Goal: Complete application form: Complete application form

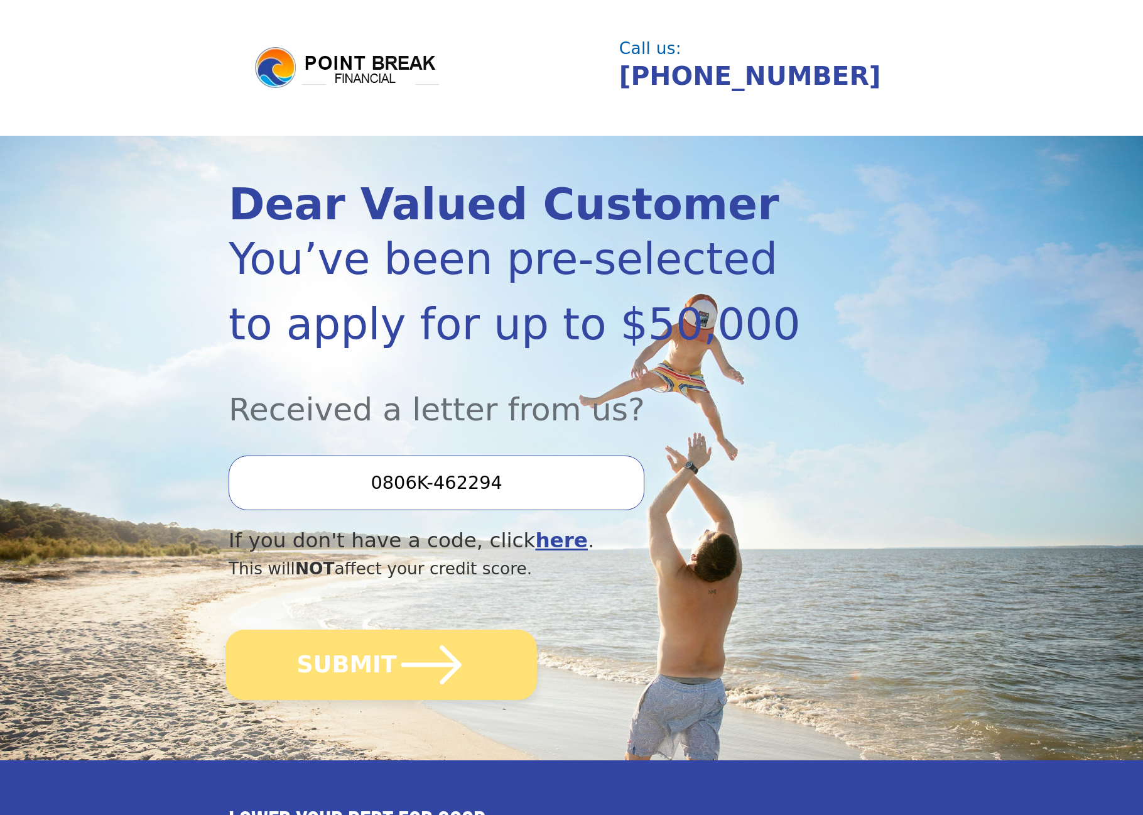
click at [455, 673] on icon "submit" at bounding box center [431, 664] width 69 height 69
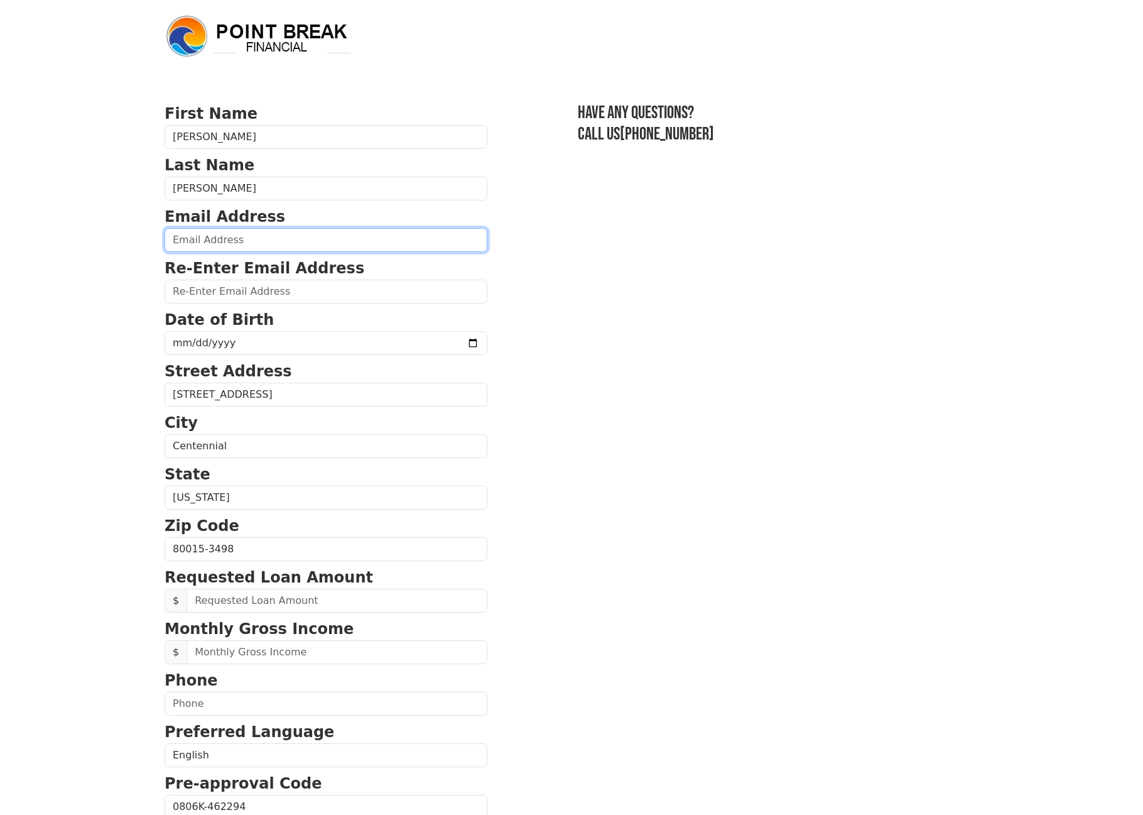
click at [284, 250] on input "email" at bounding box center [326, 240] width 323 height 24
type input "[EMAIL_ADDRESS][DOMAIN_NAME]"
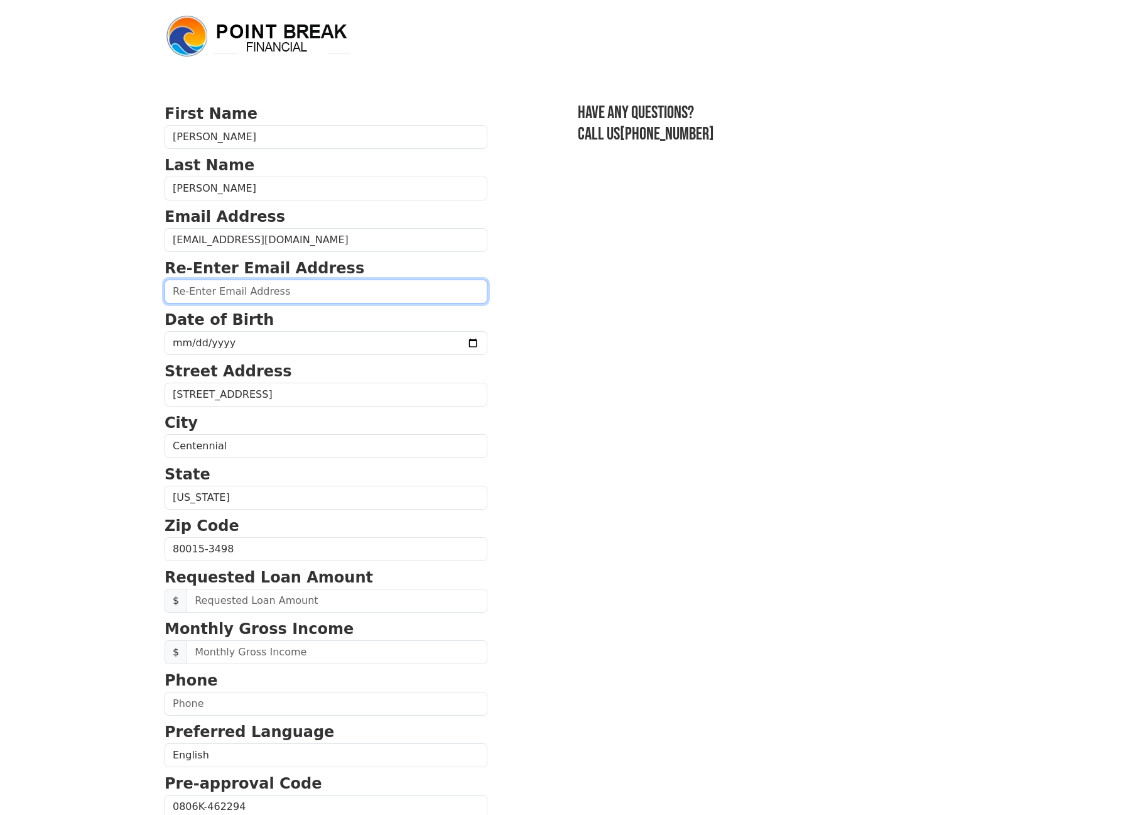
click at [284, 293] on input "email" at bounding box center [326, 292] width 323 height 24
type input "[EMAIL_ADDRESS][DOMAIN_NAME]"
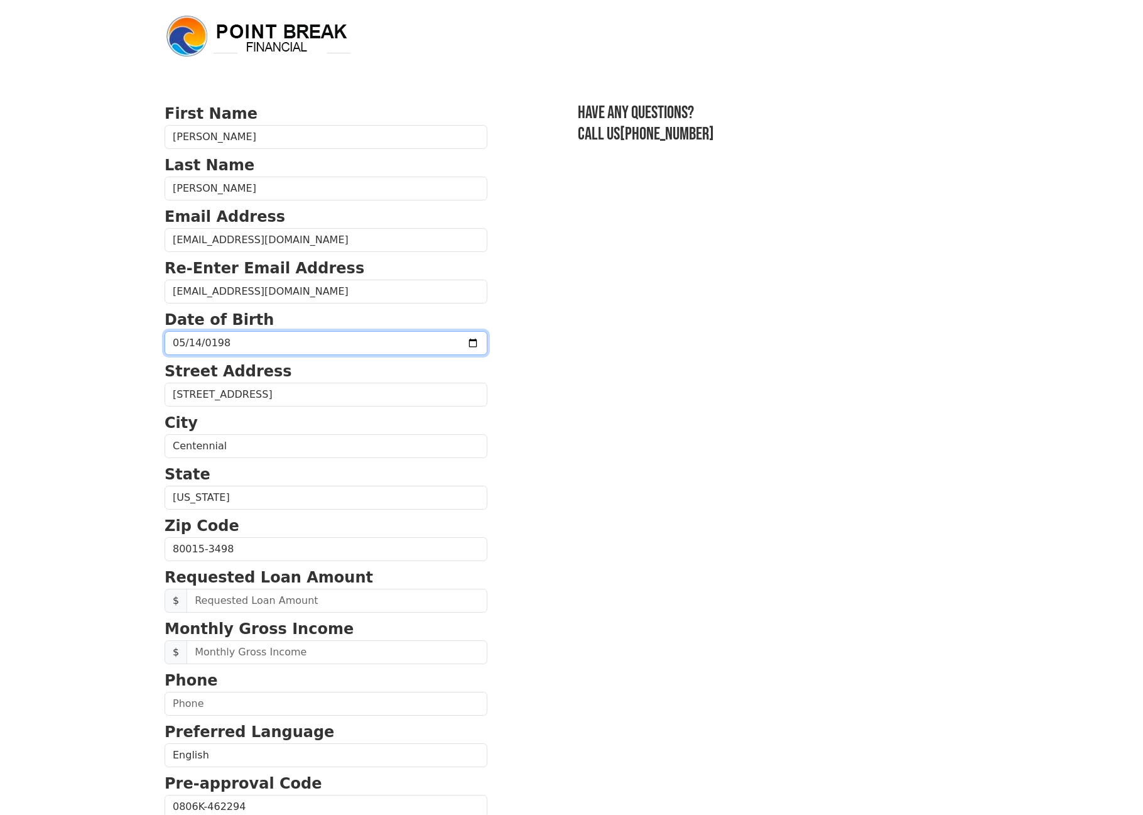
type input "[DATE]"
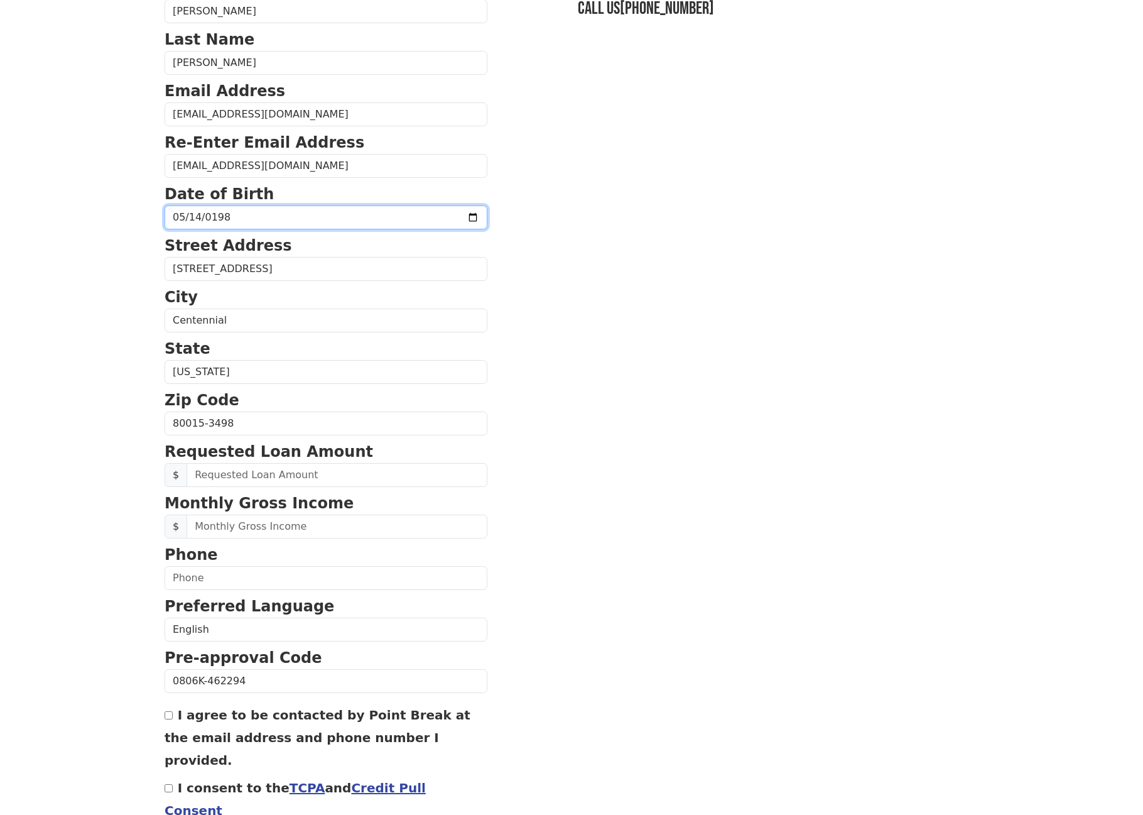
scroll to position [185, 0]
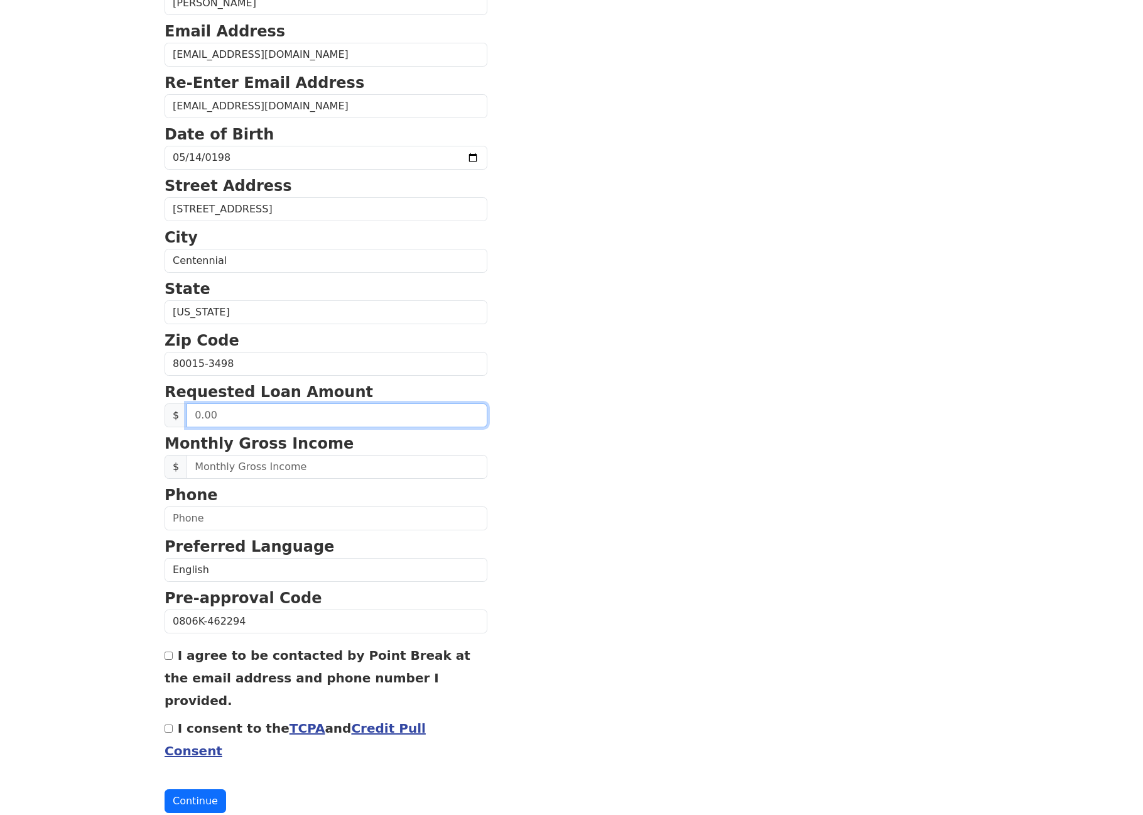
click at [329, 412] on input "text" at bounding box center [337, 415] width 301 height 24
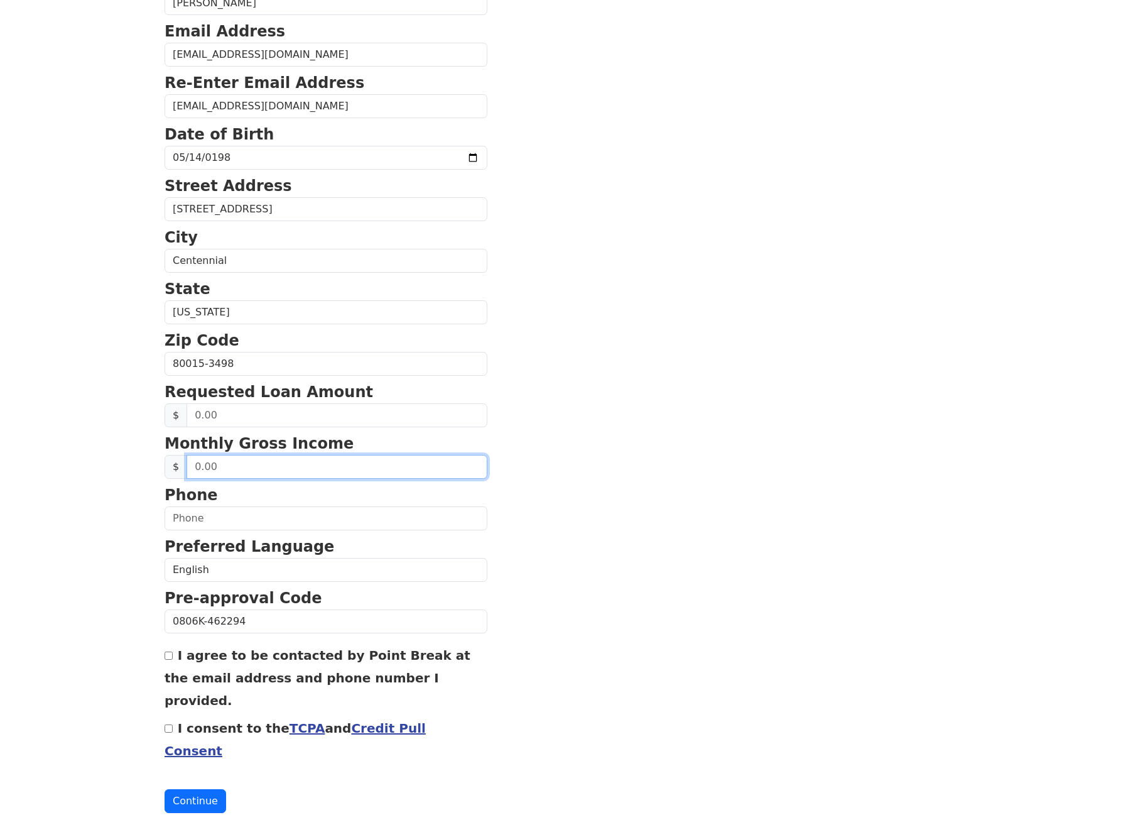
click at [307, 465] on input "text" at bounding box center [337, 467] width 301 height 24
type input "6,000.00"
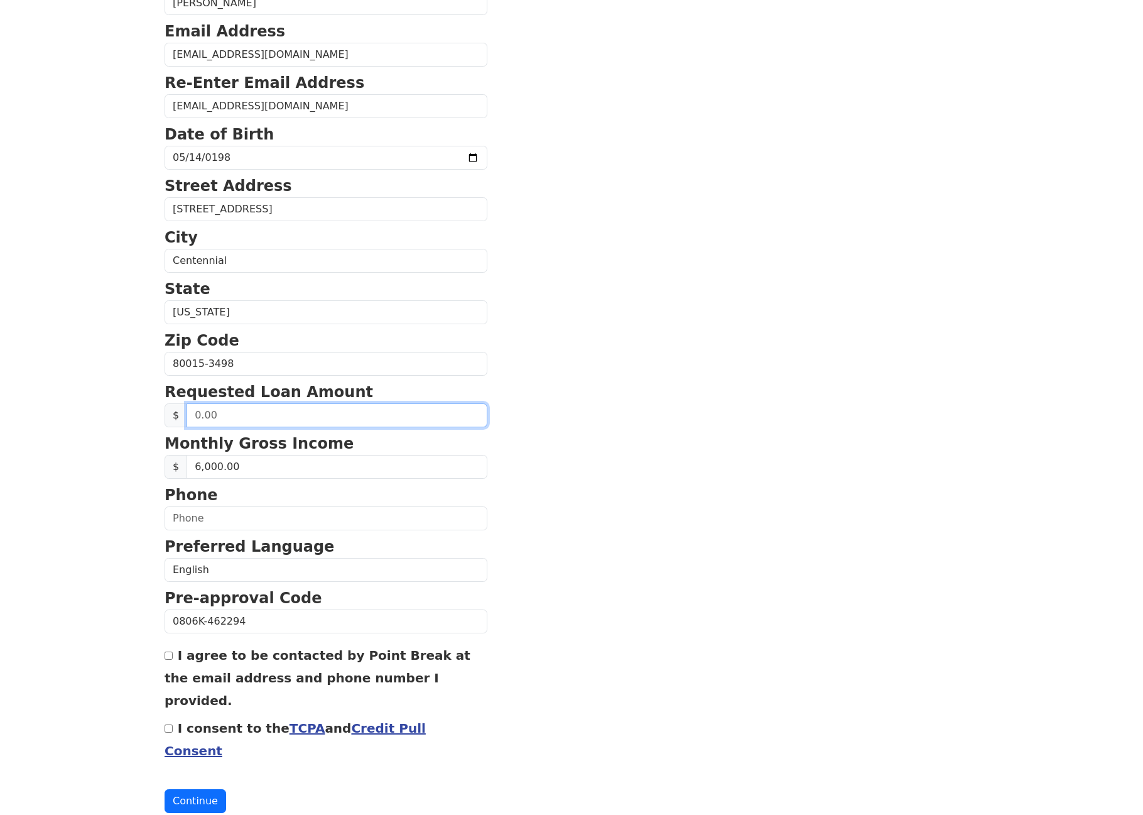
click at [324, 417] on input "text" at bounding box center [337, 415] width 301 height 24
click at [165, 789] on button "Continue" at bounding box center [196, 801] width 62 height 24
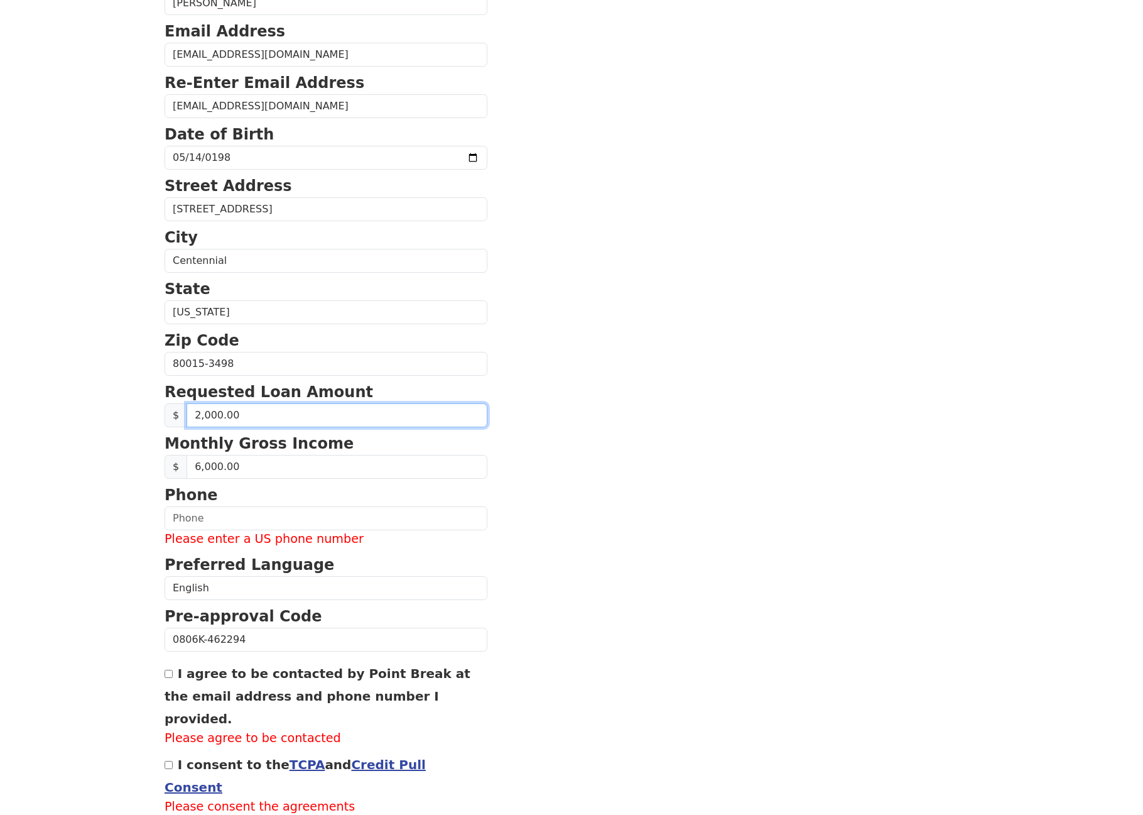
type input "20,000.00"
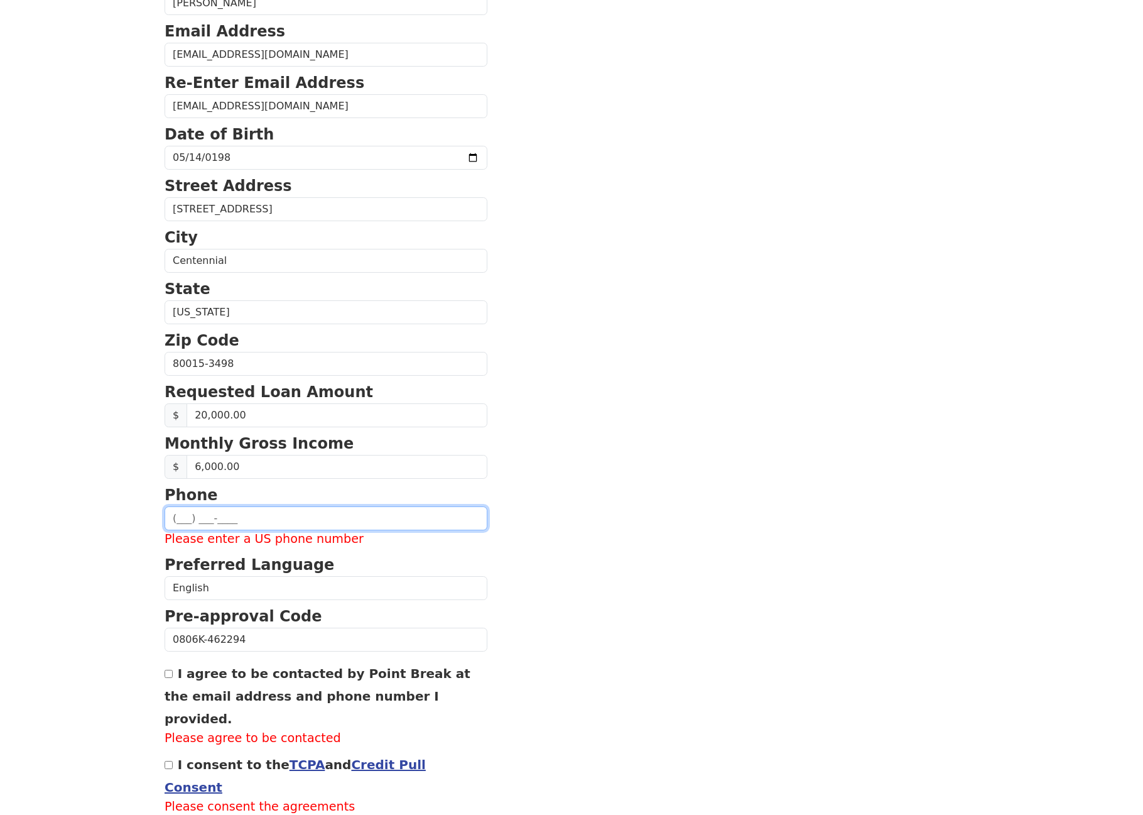
click at [312, 514] on input "text" at bounding box center [326, 518] width 323 height 24
type input "[PHONE_NUMBER]"
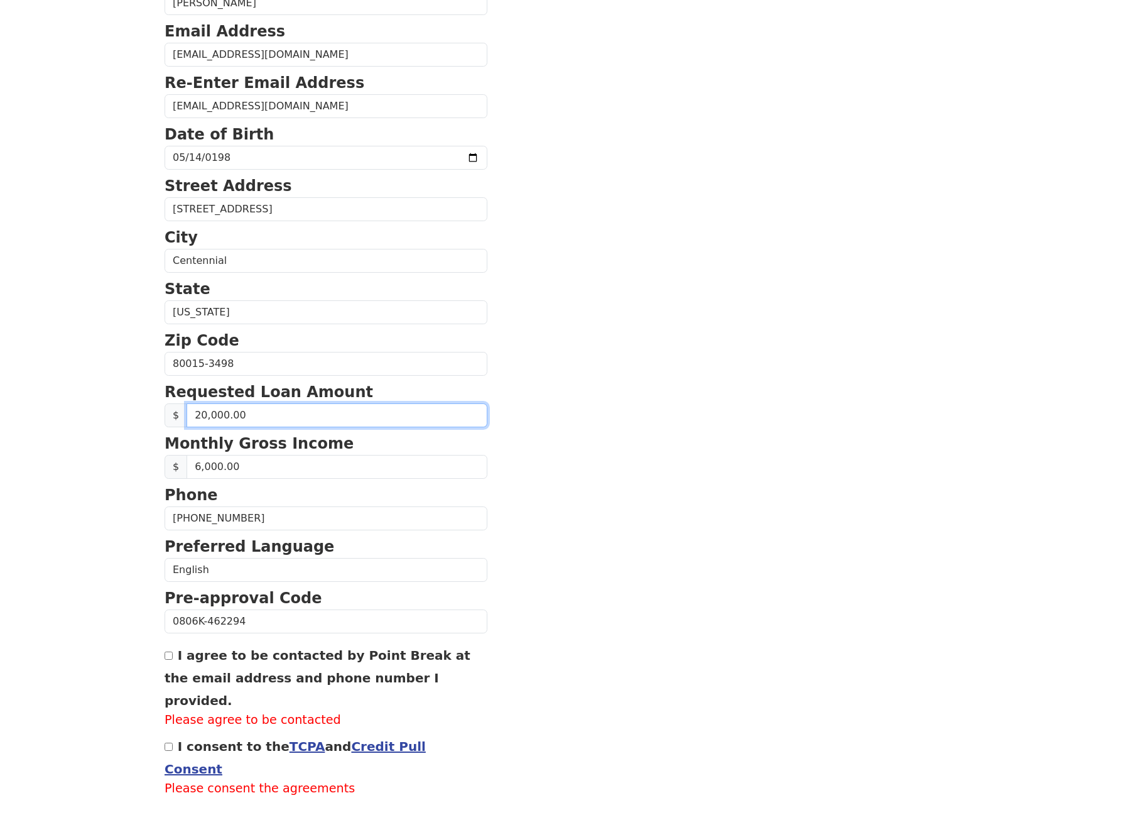
click at [313, 416] on input "20,000.00" at bounding box center [337, 415] width 301 height 24
type input "15,000.00"
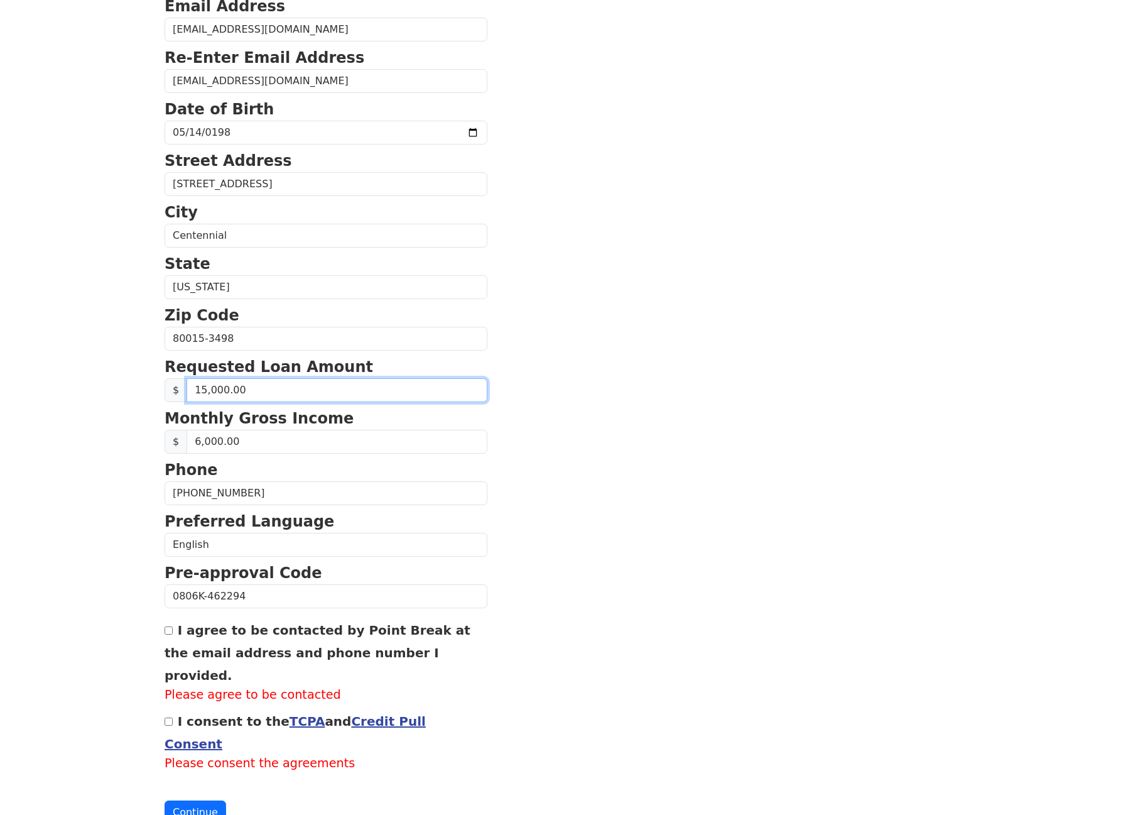
scroll to position [222, 0]
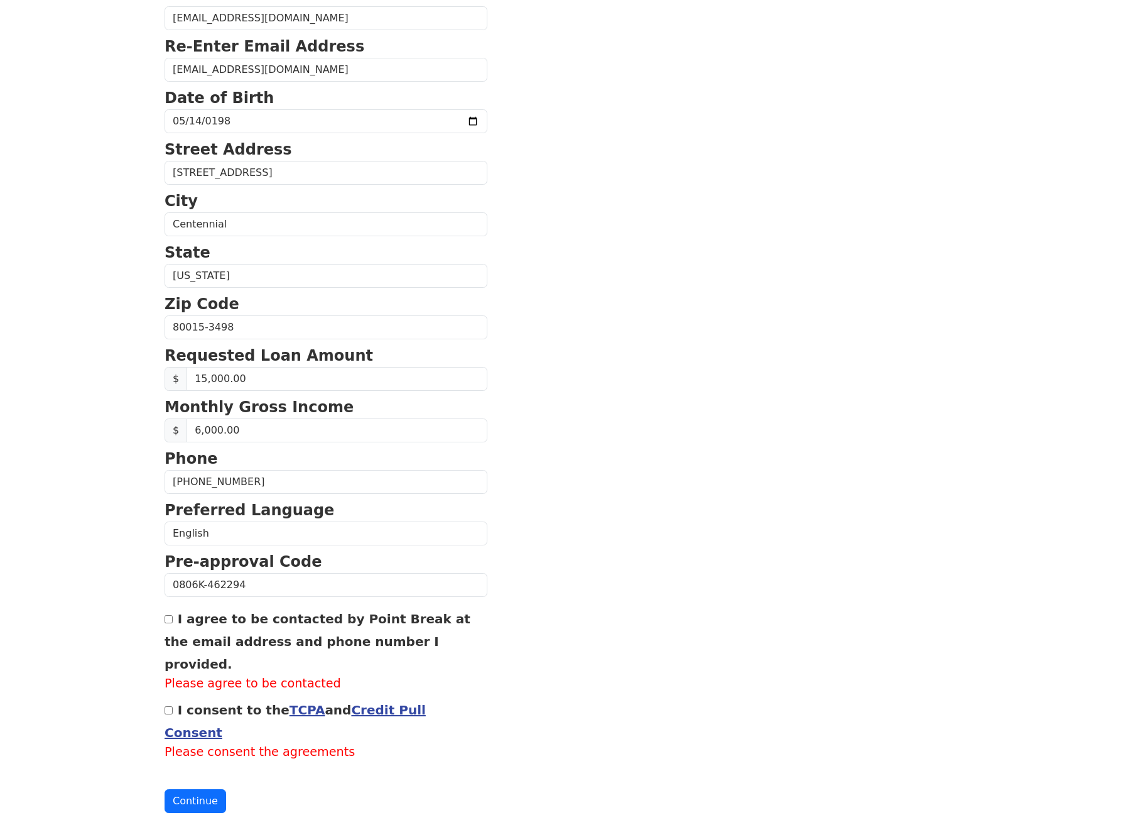
click at [169, 619] on input "I agree to be contacted by Point Break at the email address and phone number I …" at bounding box center [169, 619] width 8 height 8
checkbox input "true"
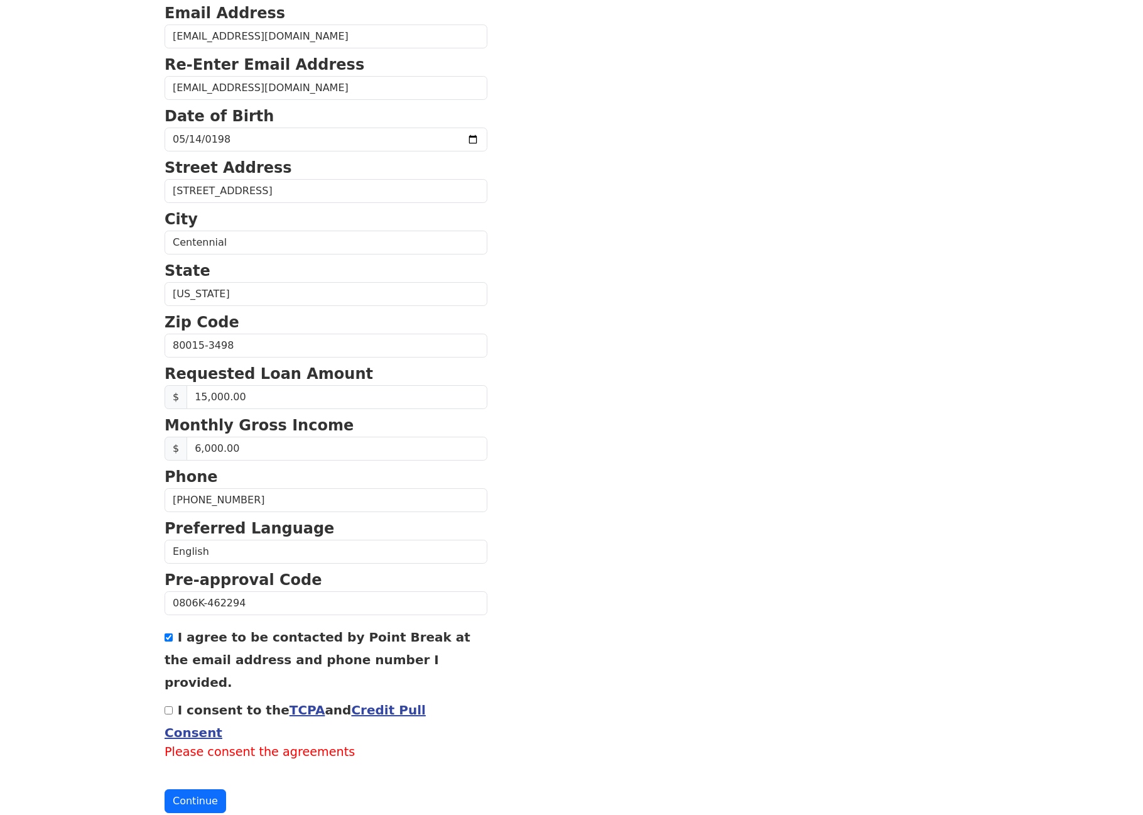
click at [167, 706] on input "I consent to the TCPA and Credit Pull Consent" at bounding box center [169, 710] width 8 height 8
checkbox input "true"
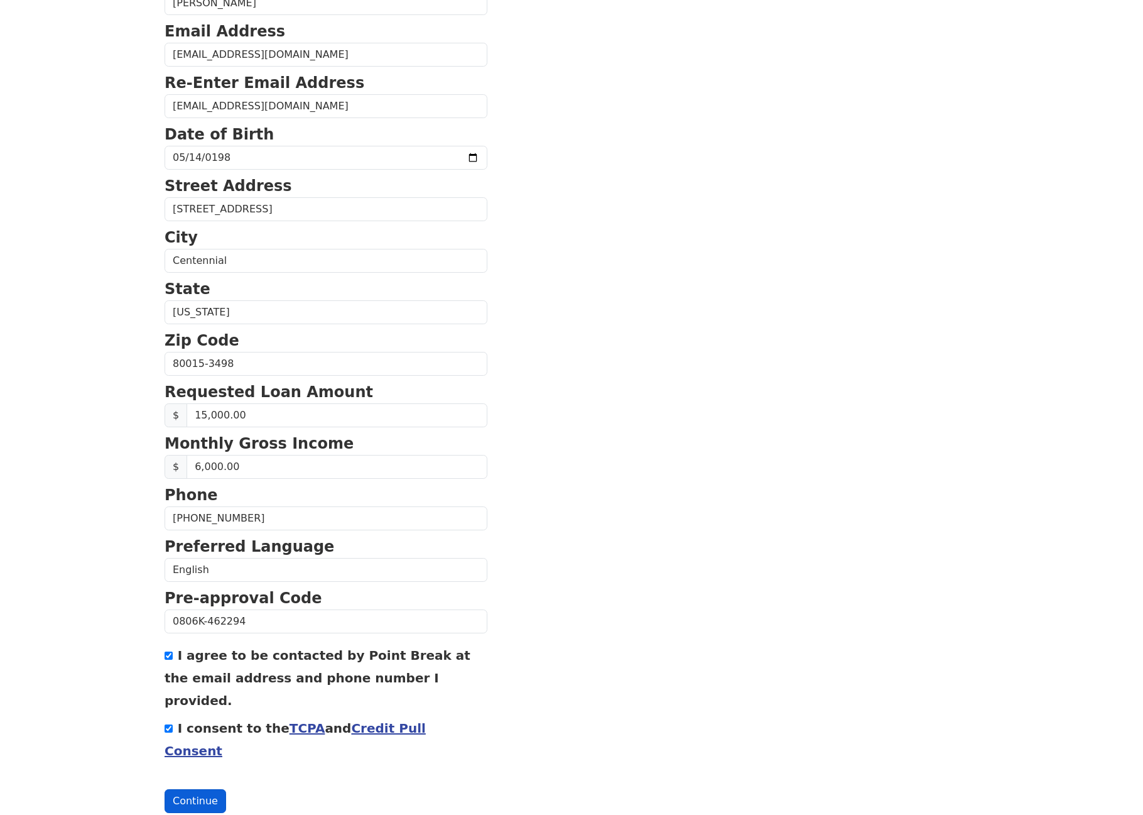
click at [194, 789] on button "Continue" at bounding box center [196, 801] width 62 height 24
